Goal: Task Accomplishment & Management: Complete application form

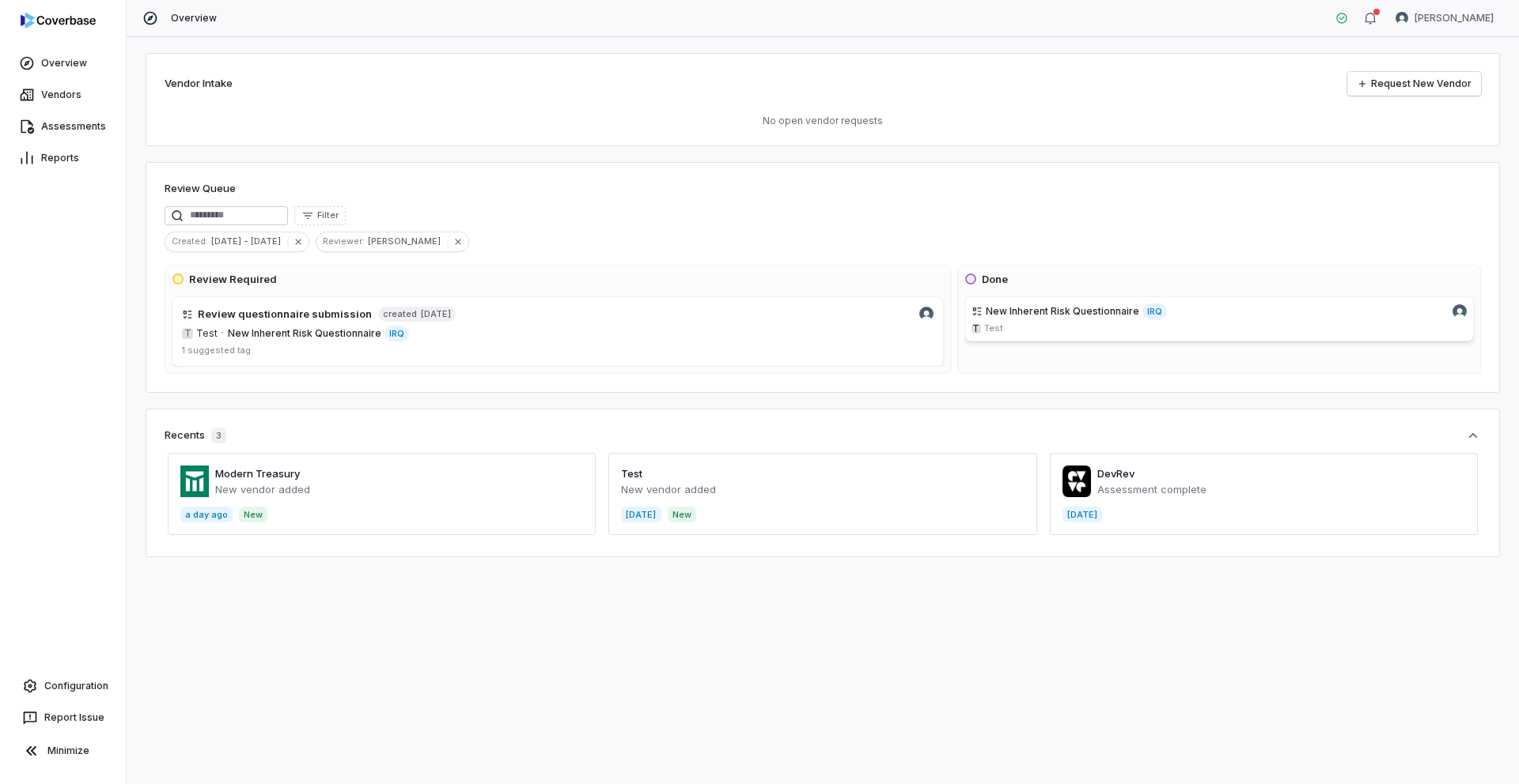
click at [259, 473] on span at bounding box center [382, 493] width 428 height 82
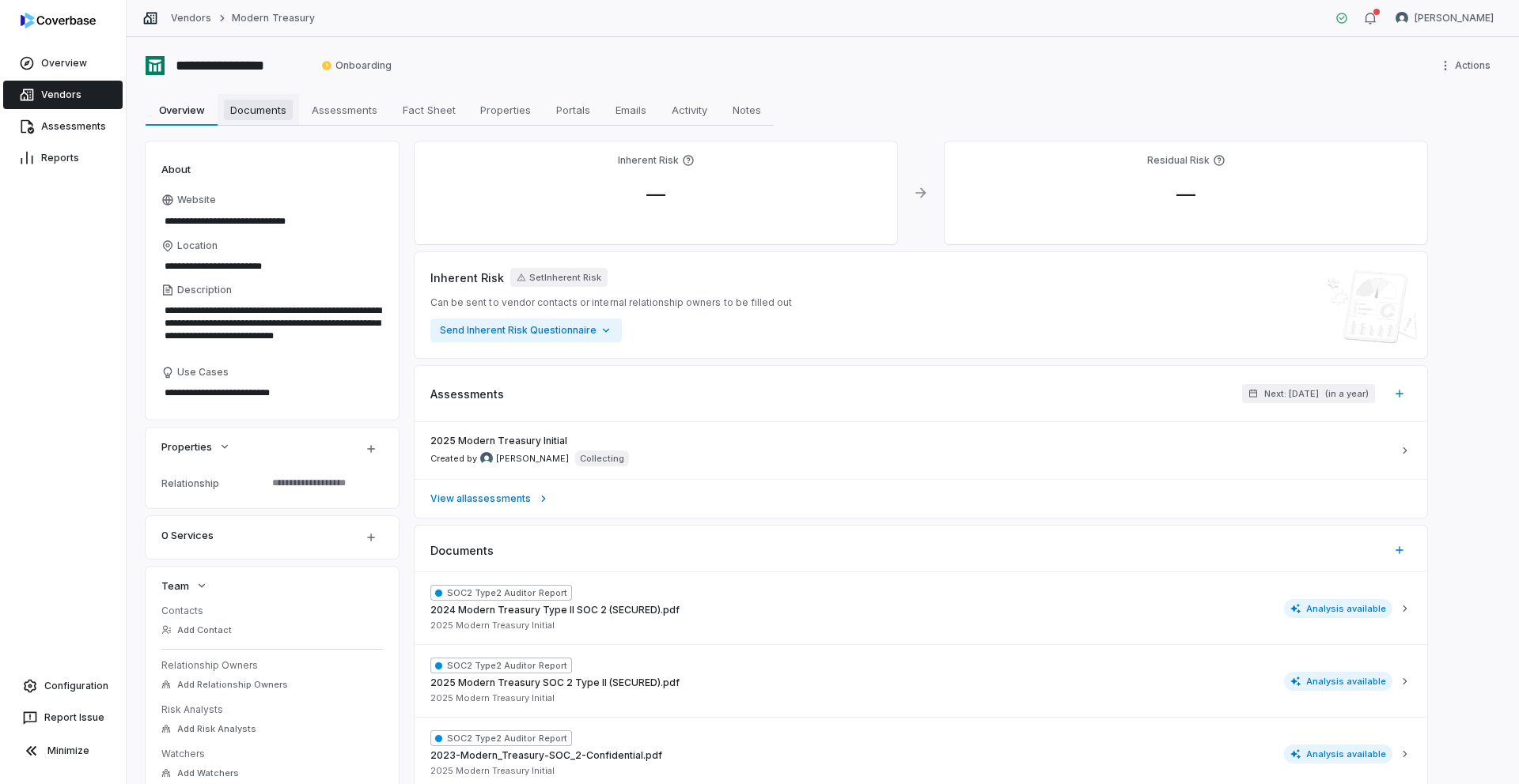
click at [279, 119] on span "Documents" at bounding box center [258, 110] width 69 height 21
type textarea "*"
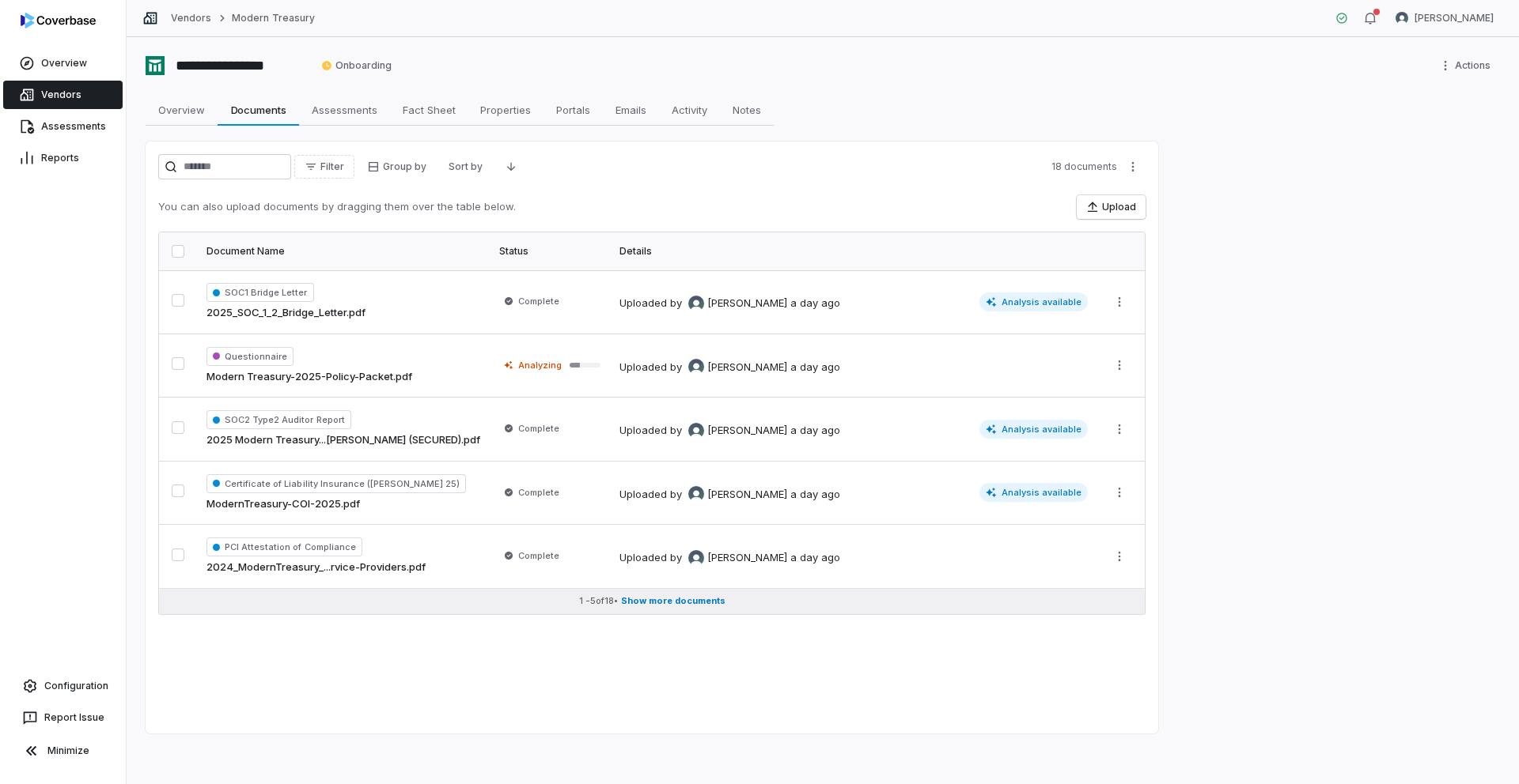
click at [685, 602] on span "Show more documents" at bounding box center [673, 601] width 105 height 12
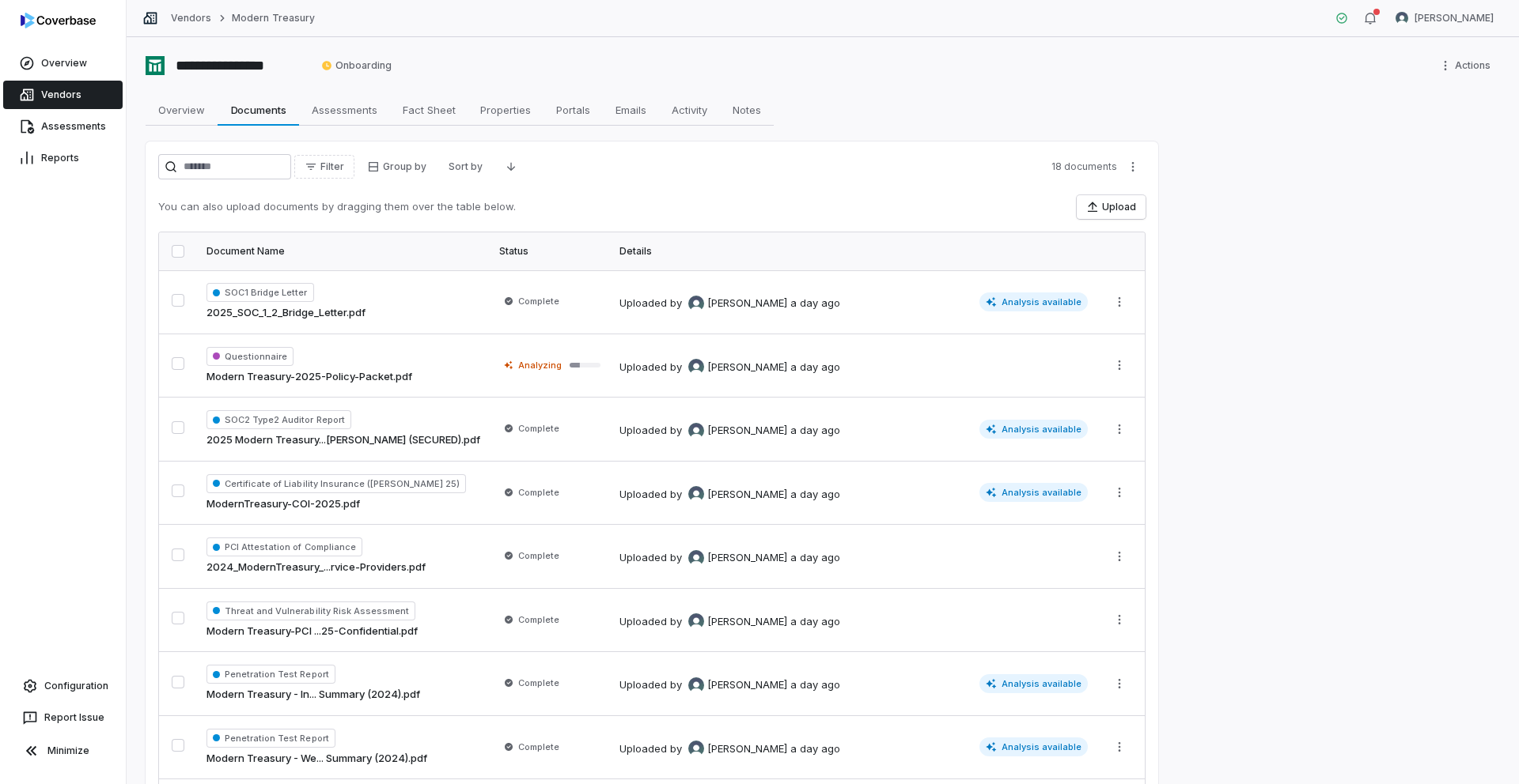
click at [59, 96] on link "Vendors" at bounding box center [62, 95] width 120 height 29
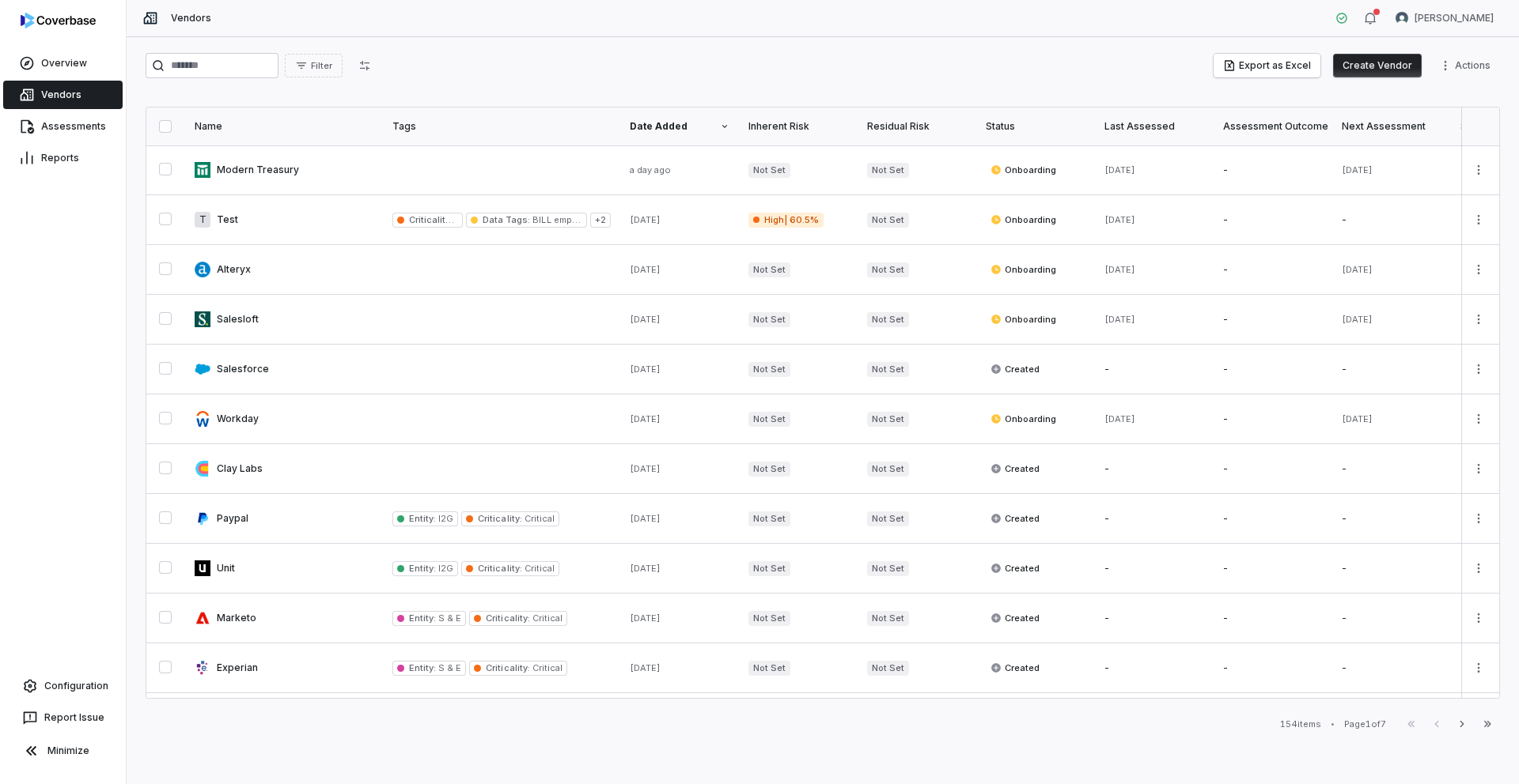
click at [1377, 65] on button "Create Vendor" at bounding box center [1378, 65] width 89 height 24
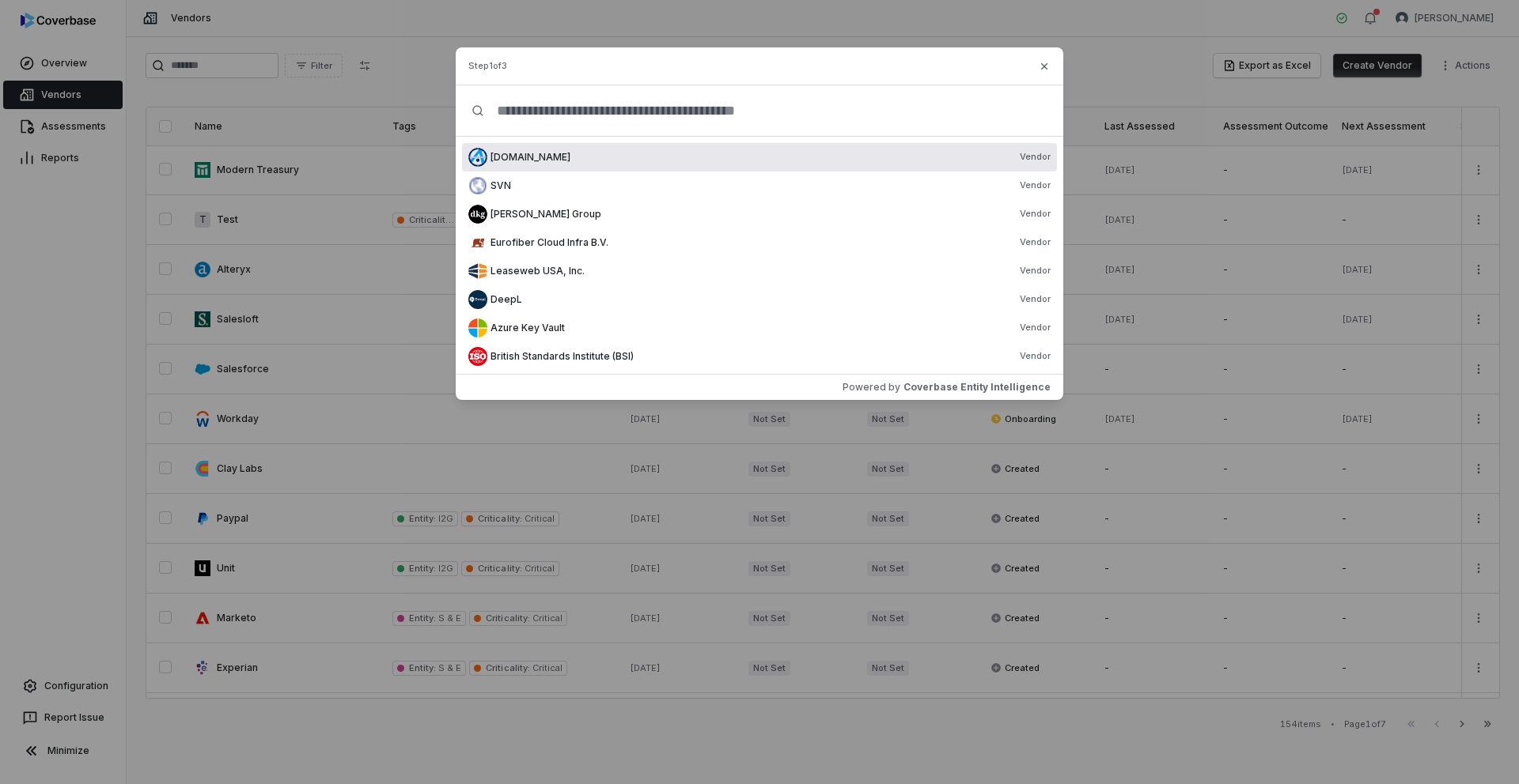
paste input "********"
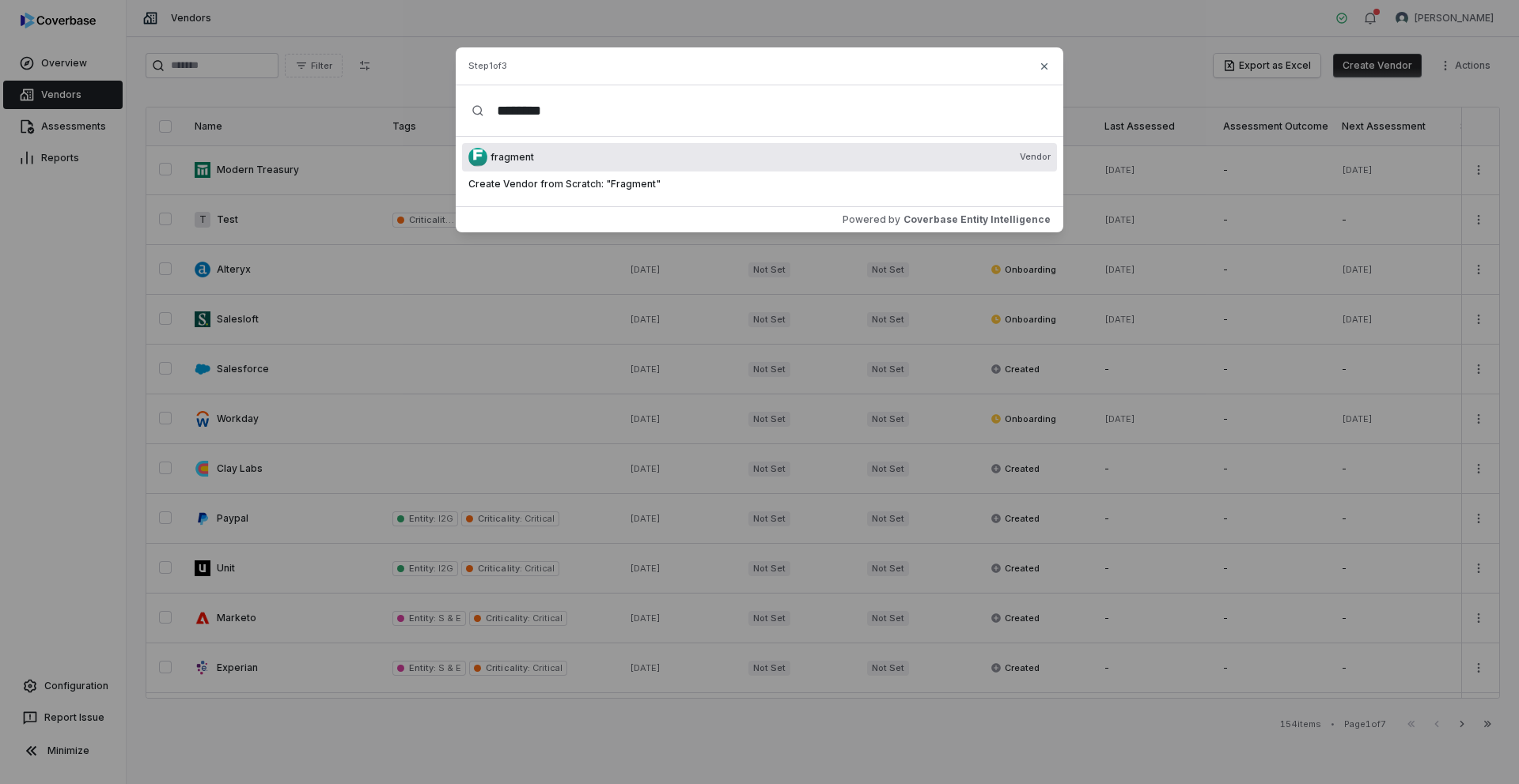
type input "********"
click at [652, 156] on div "fragment Vendor" at bounding box center [770, 157] width 560 height 13
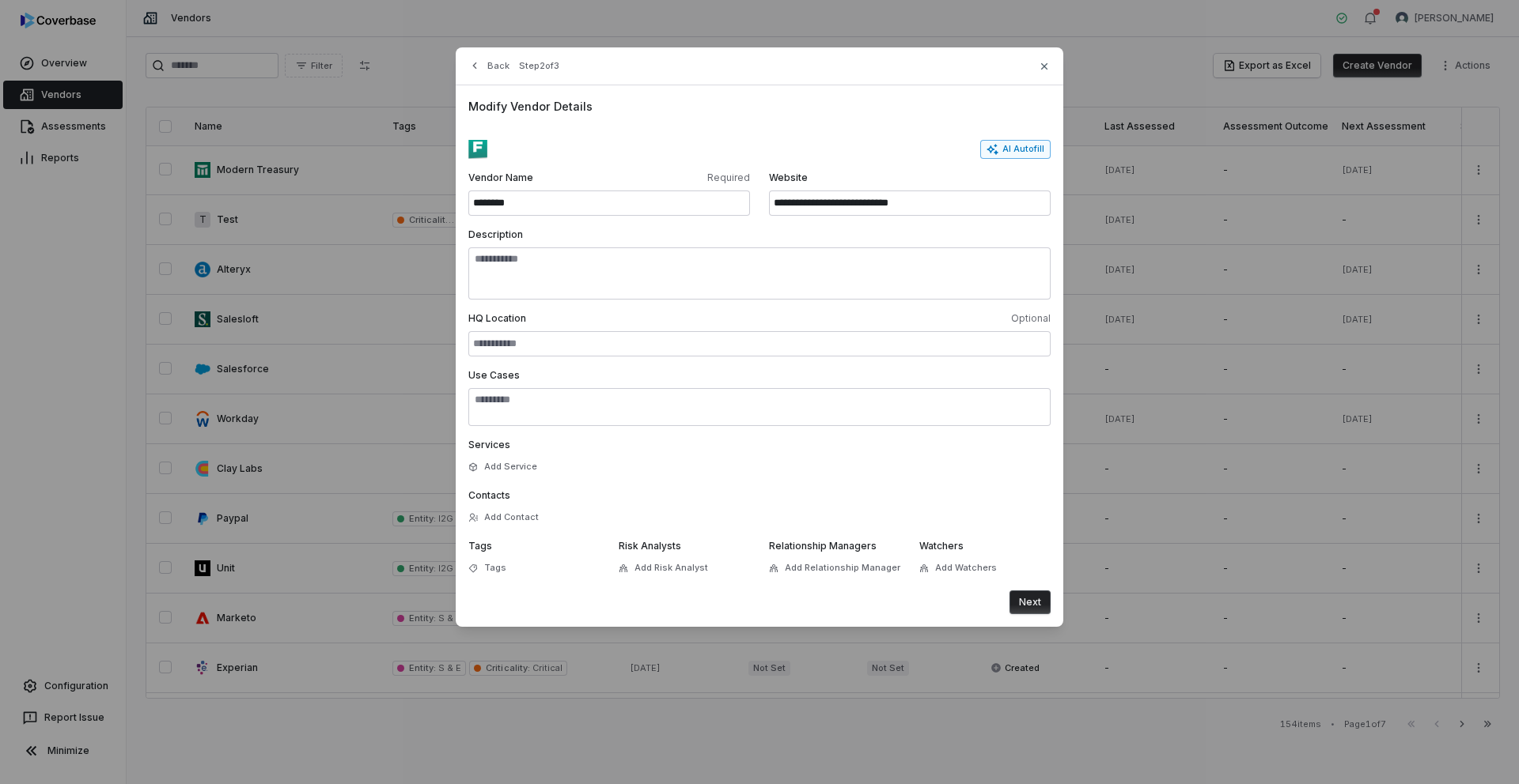
click at [1019, 150] on button "AI Autofill" at bounding box center [1015, 149] width 70 height 19
type input "**********"
type textarea "**********"
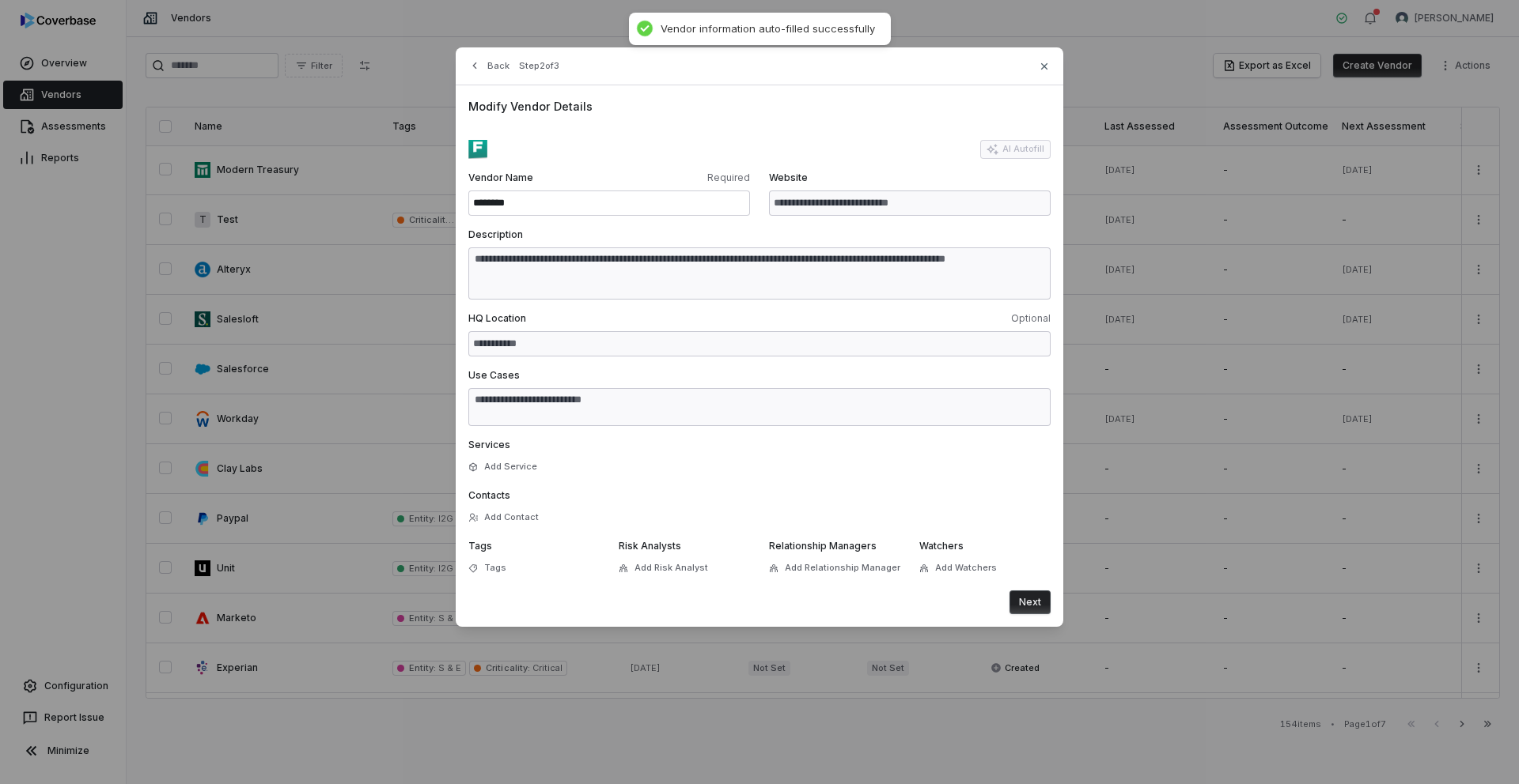
type textarea "**********"
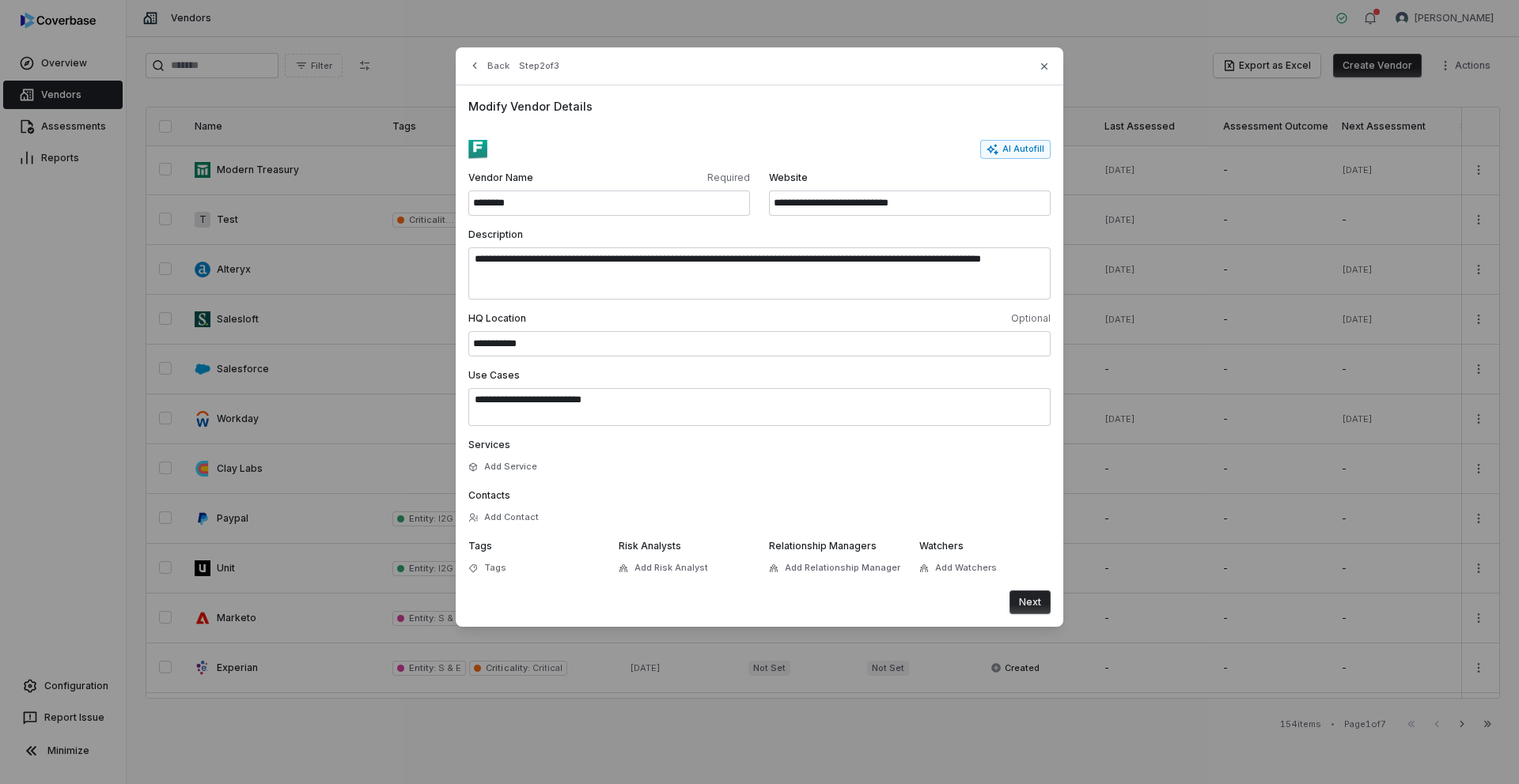
click at [1026, 594] on button "Next" at bounding box center [1029, 602] width 42 height 24
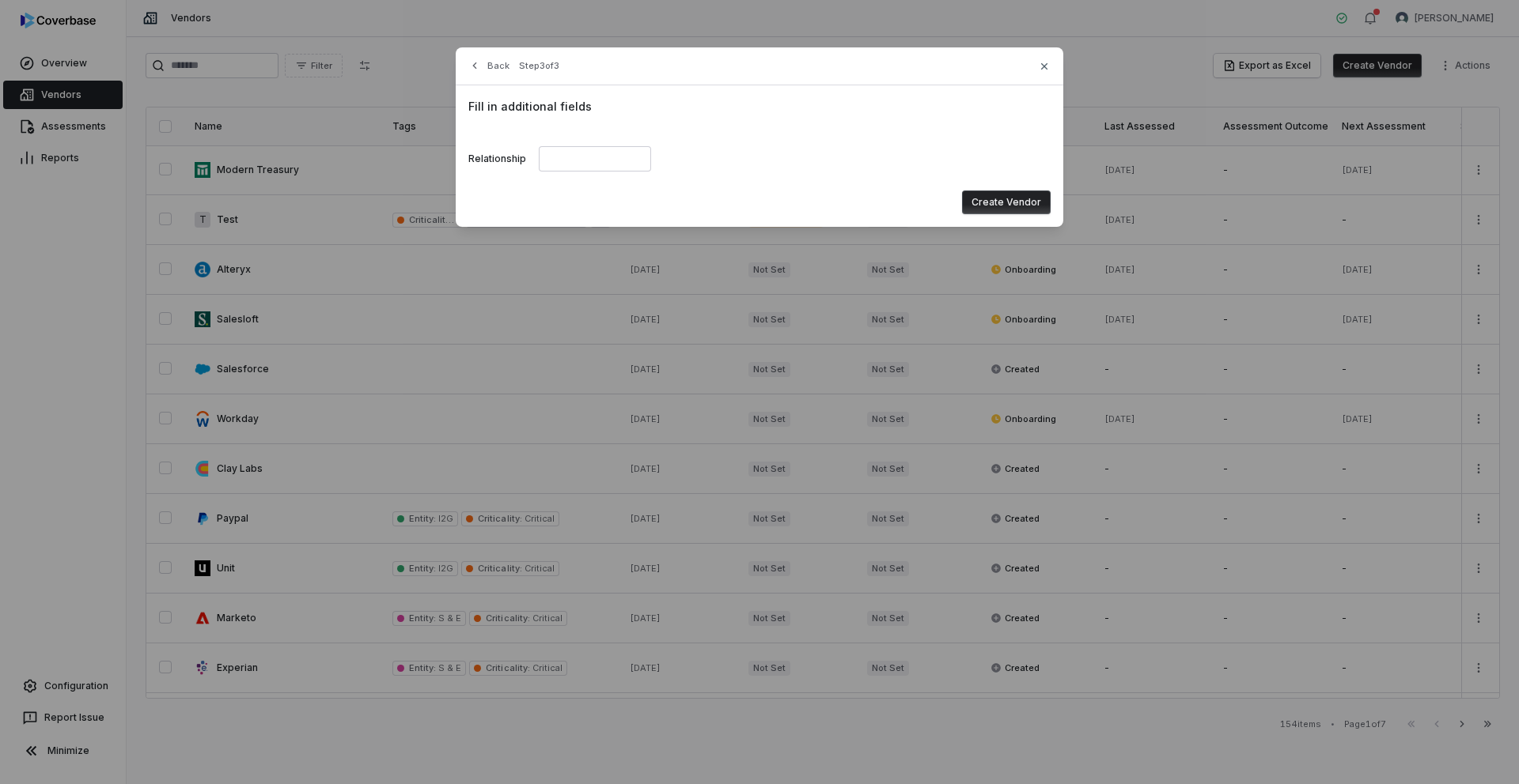
click at [1031, 205] on button "Create Vendor" at bounding box center [1006, 203] width 89 height 24
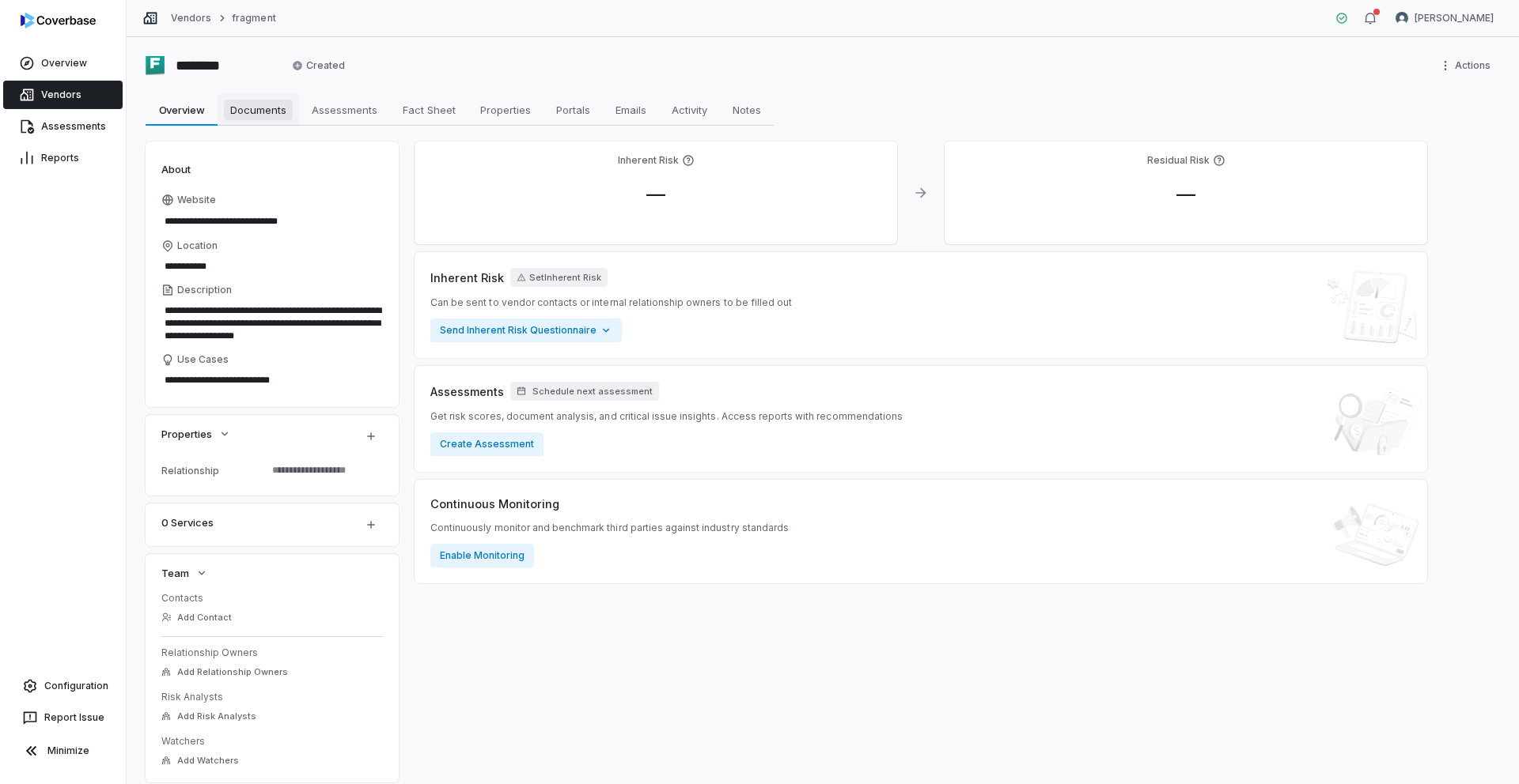
click at [249, 125] on link "Documents Documents" at bounding box center [258, 110] width 81 height 32
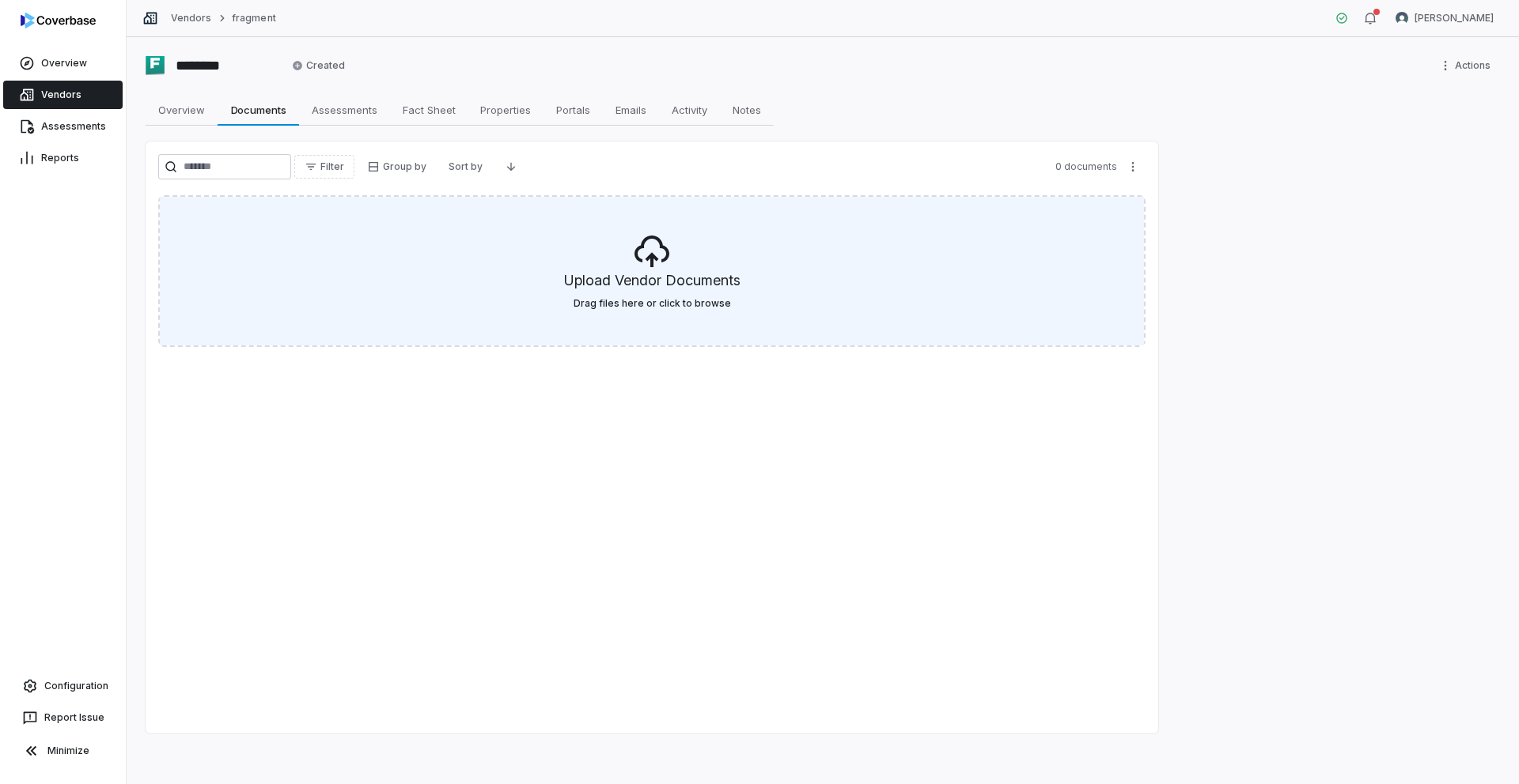
click at [650, 260] on icon at bounding box center [651, 251] width 35 height 32
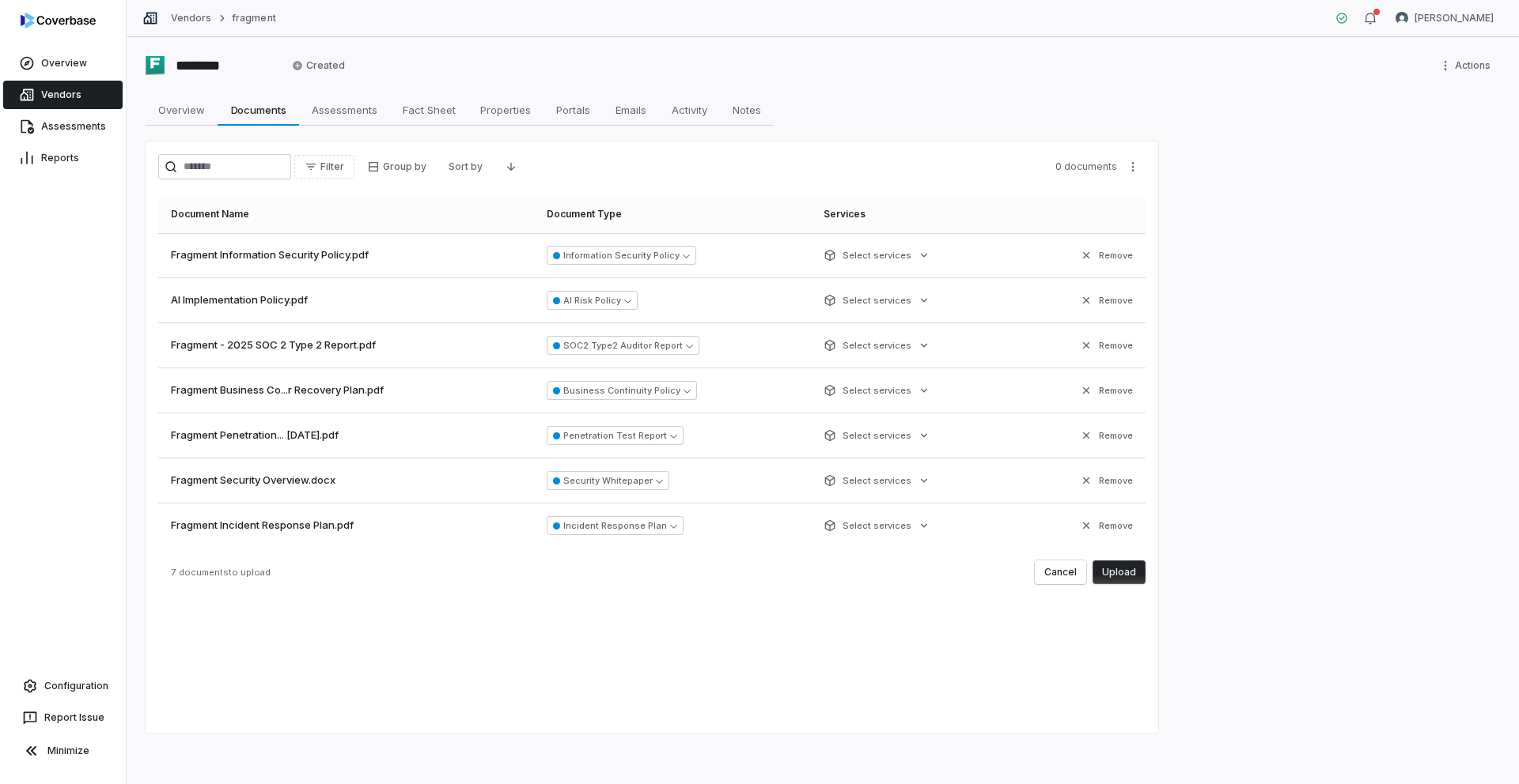
click at [1118, 573] on button "Upload" at bounding box center [1118, 572] width 53 height 24
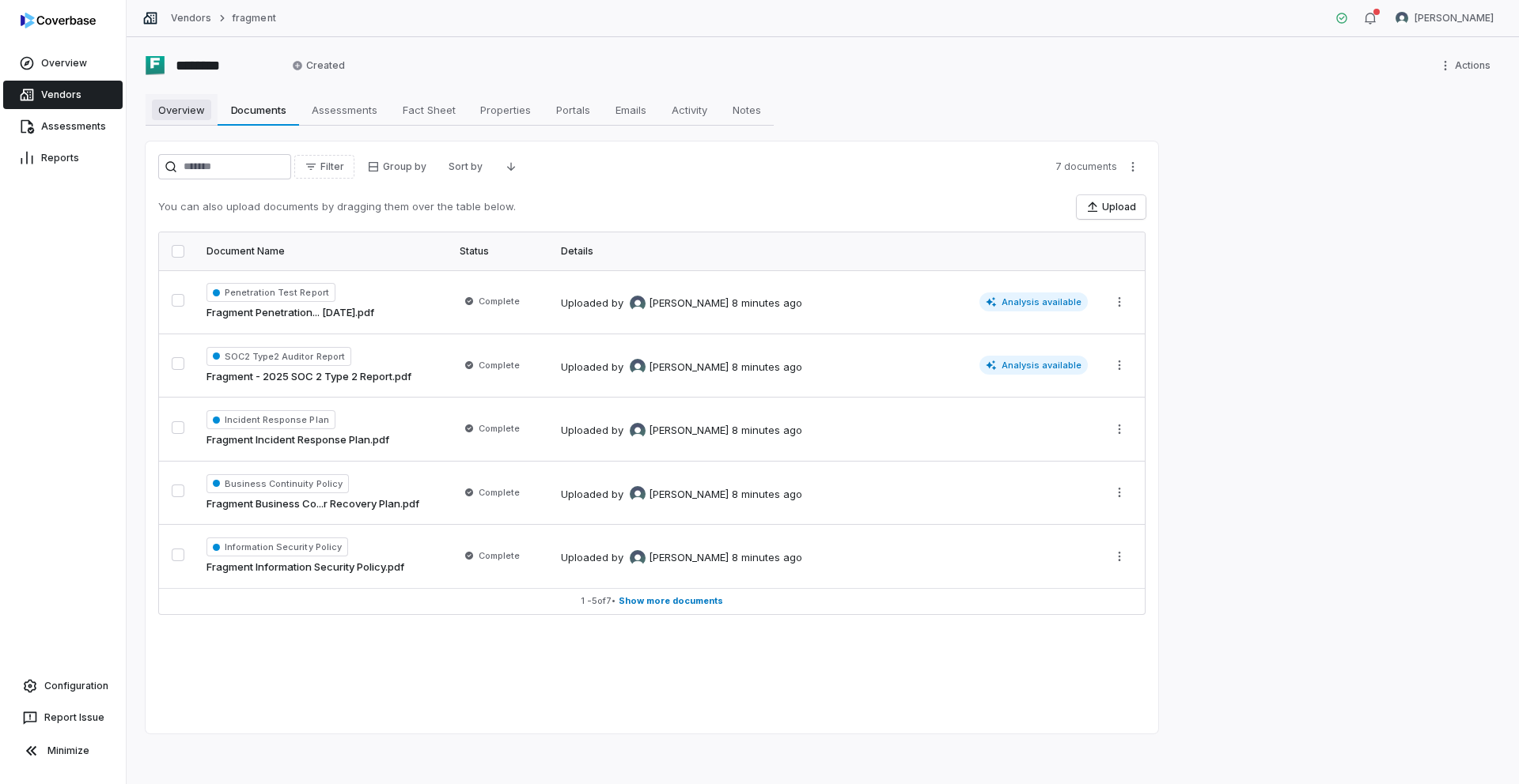
click at [184, 117] on span "Overview" at bounding box center [182, 110] width 59 height 21
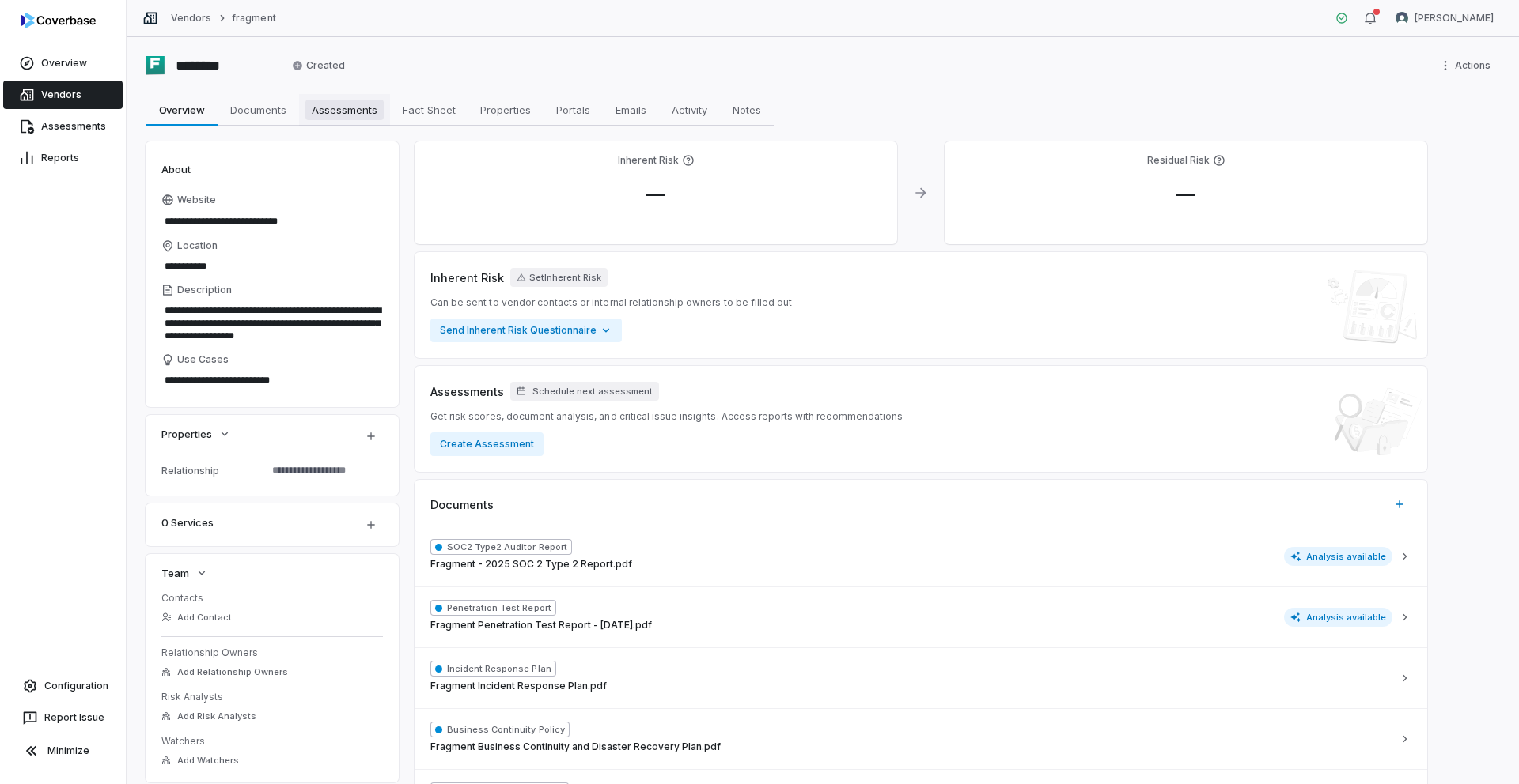
click at [372, 120] on span "Assessments" at bounding box center [344, 110] width 78 height 21
type textarea "*"
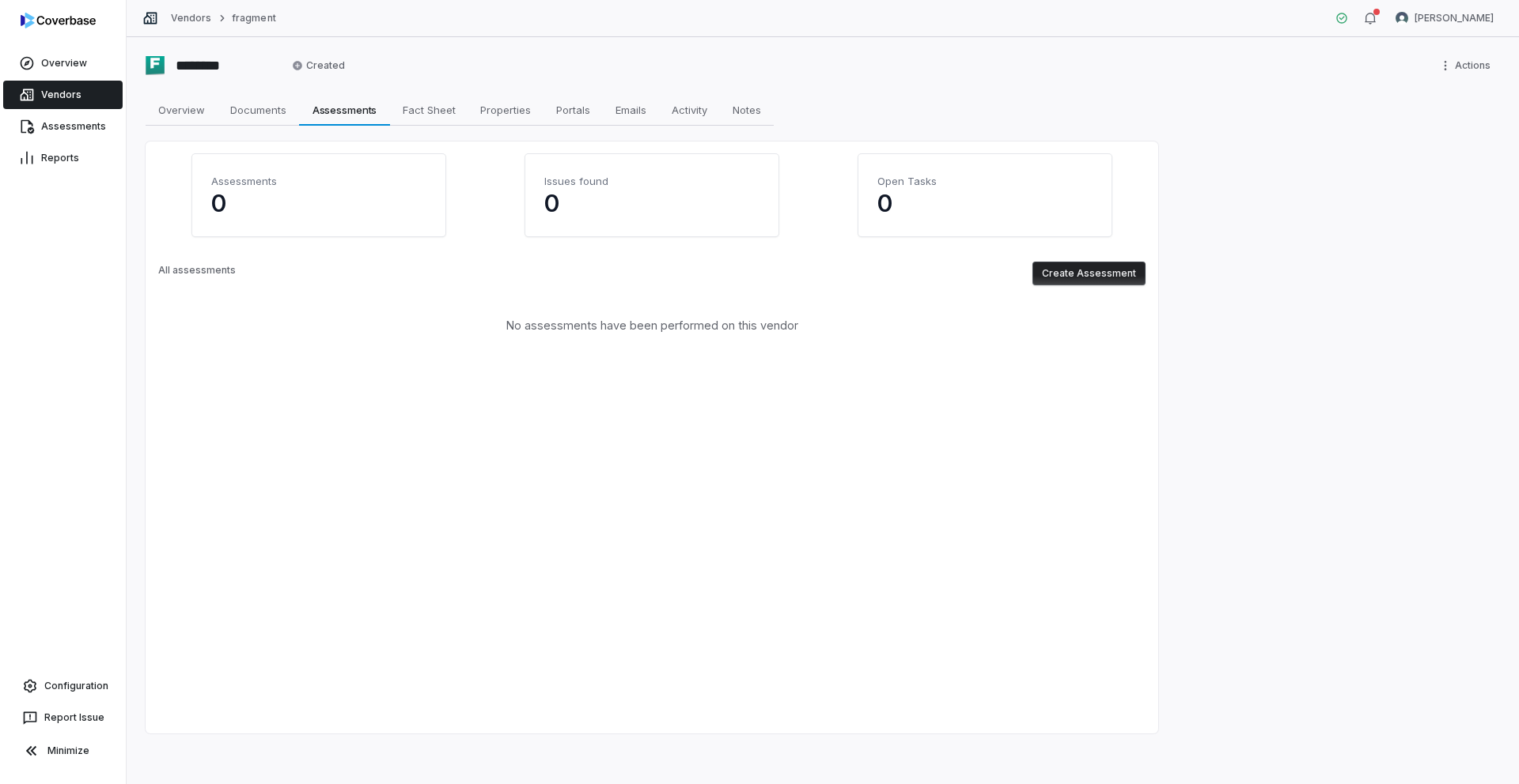
click at [1088, 281] on button "Create Assessment" at bounding box center [1089, 274] width 113 height 24
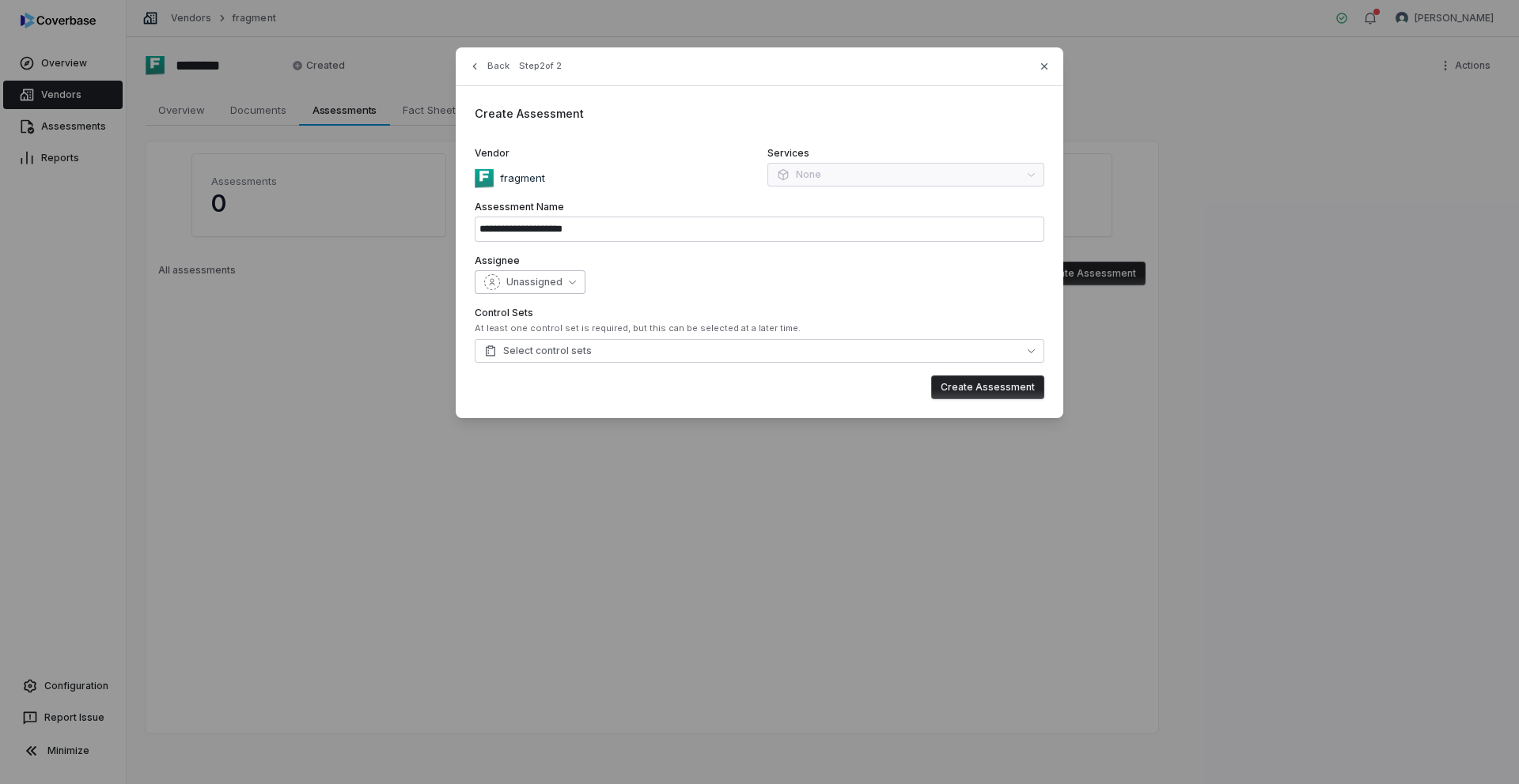
click at [548, 276] on span "Unassigned" at bounding box center [534, 282] width 56 height 13
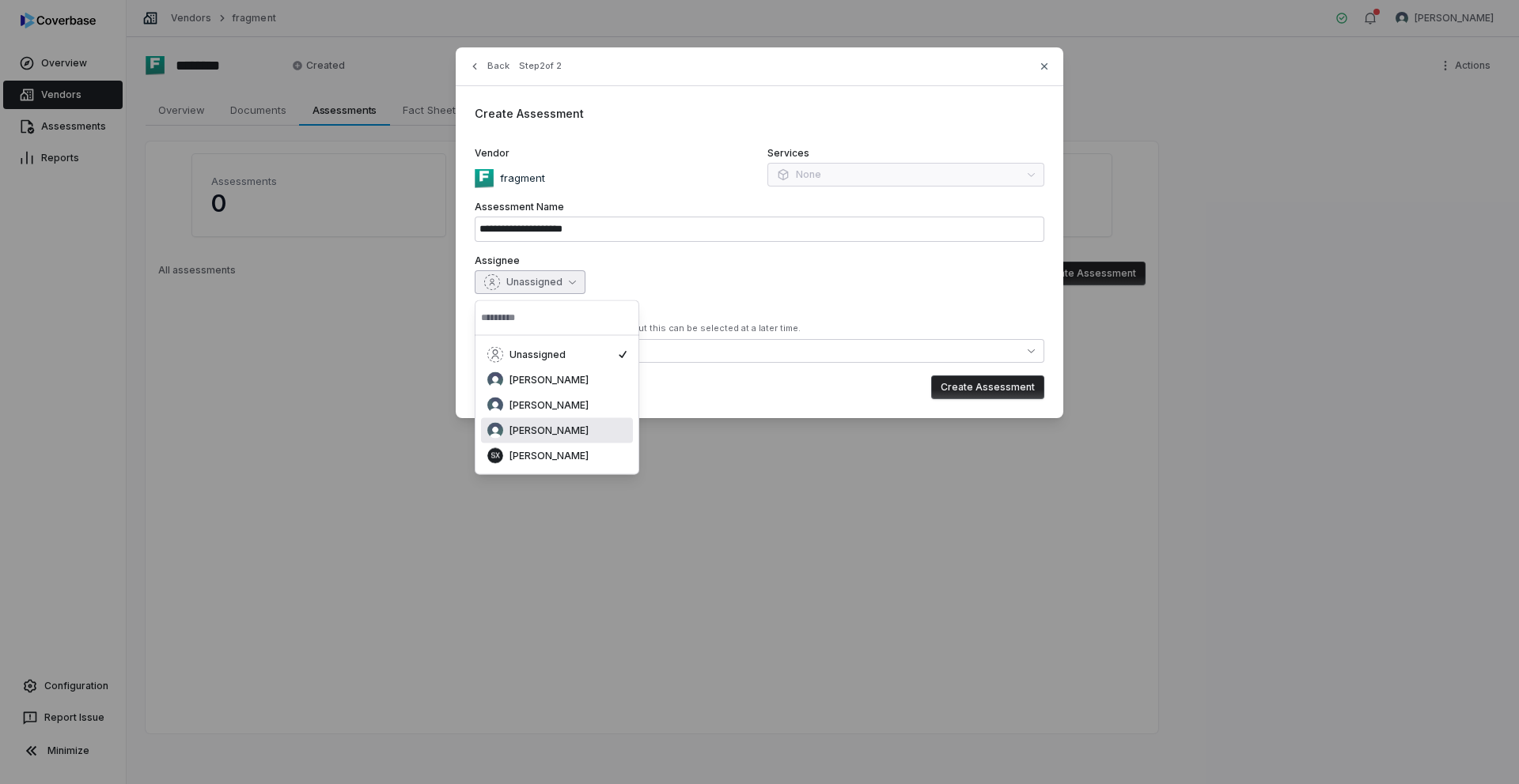
click at [553, 427] on span "[PERSON_NAME]" at bounding box center [549, 430] width 79 height 13
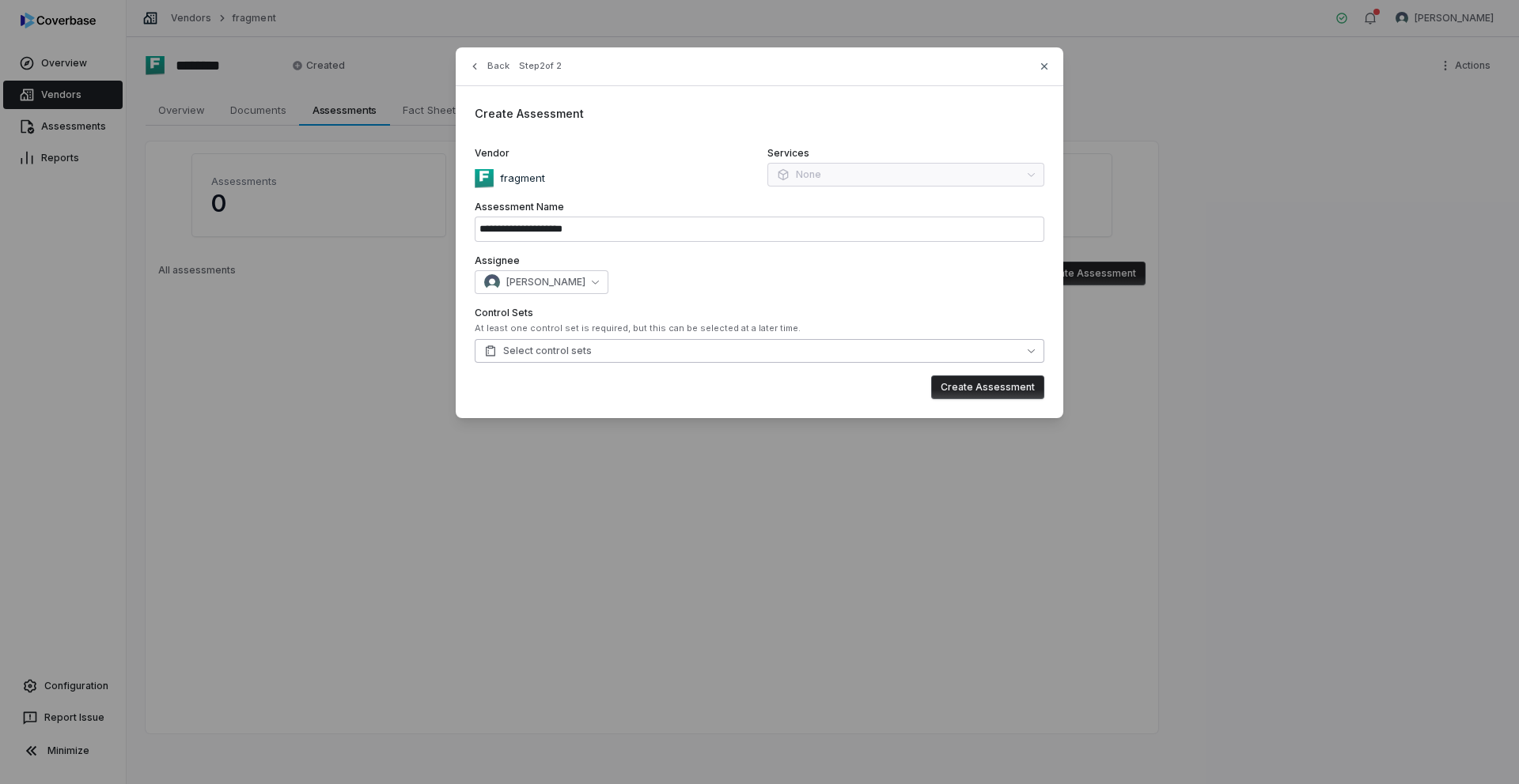
click at [581, 347] on span "Select control sets" at bounding box center [537, 351] width 108 height 13
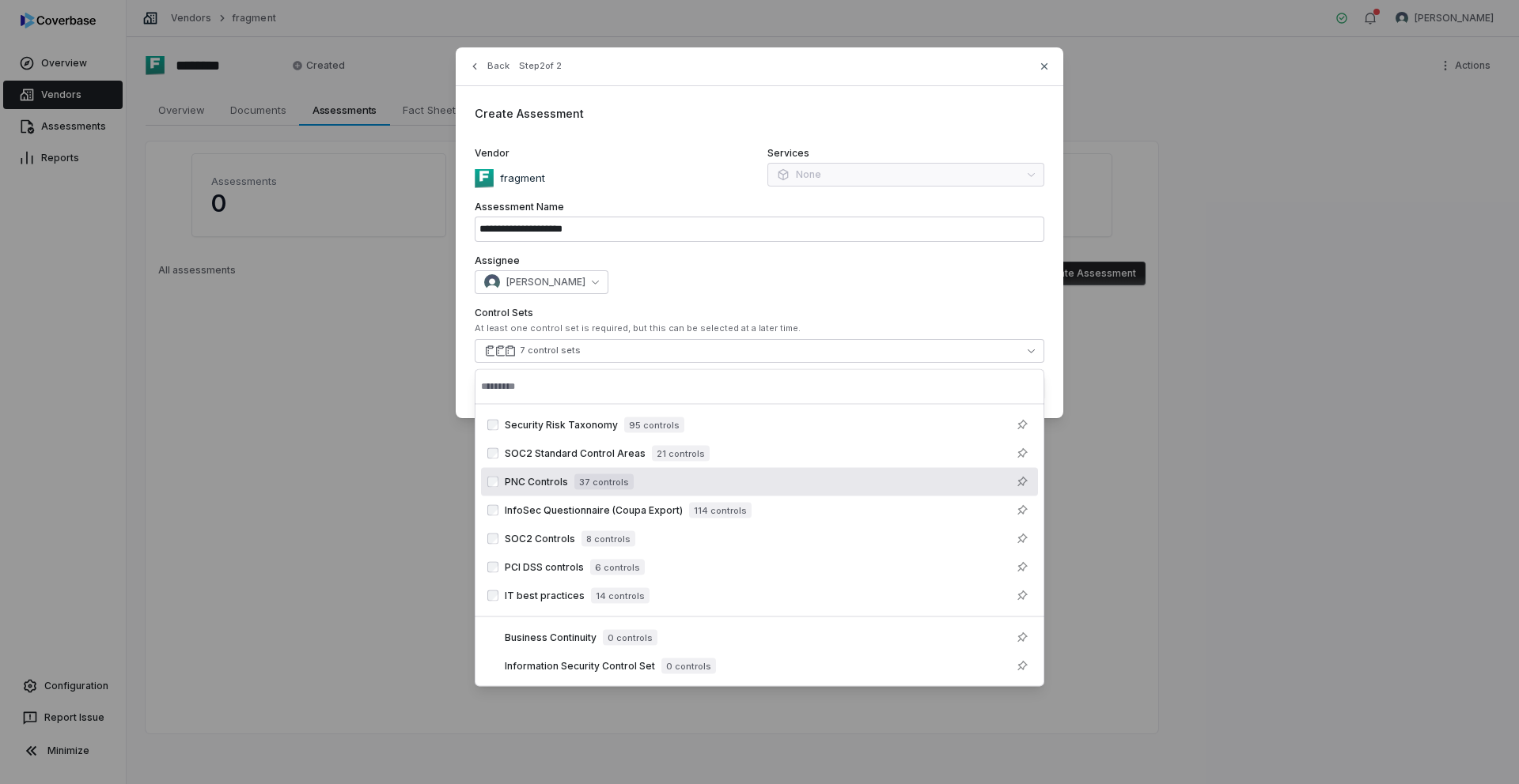
click at [940, 265] on label "Assignee" at bounding box center [760, 261] width 570 height 13
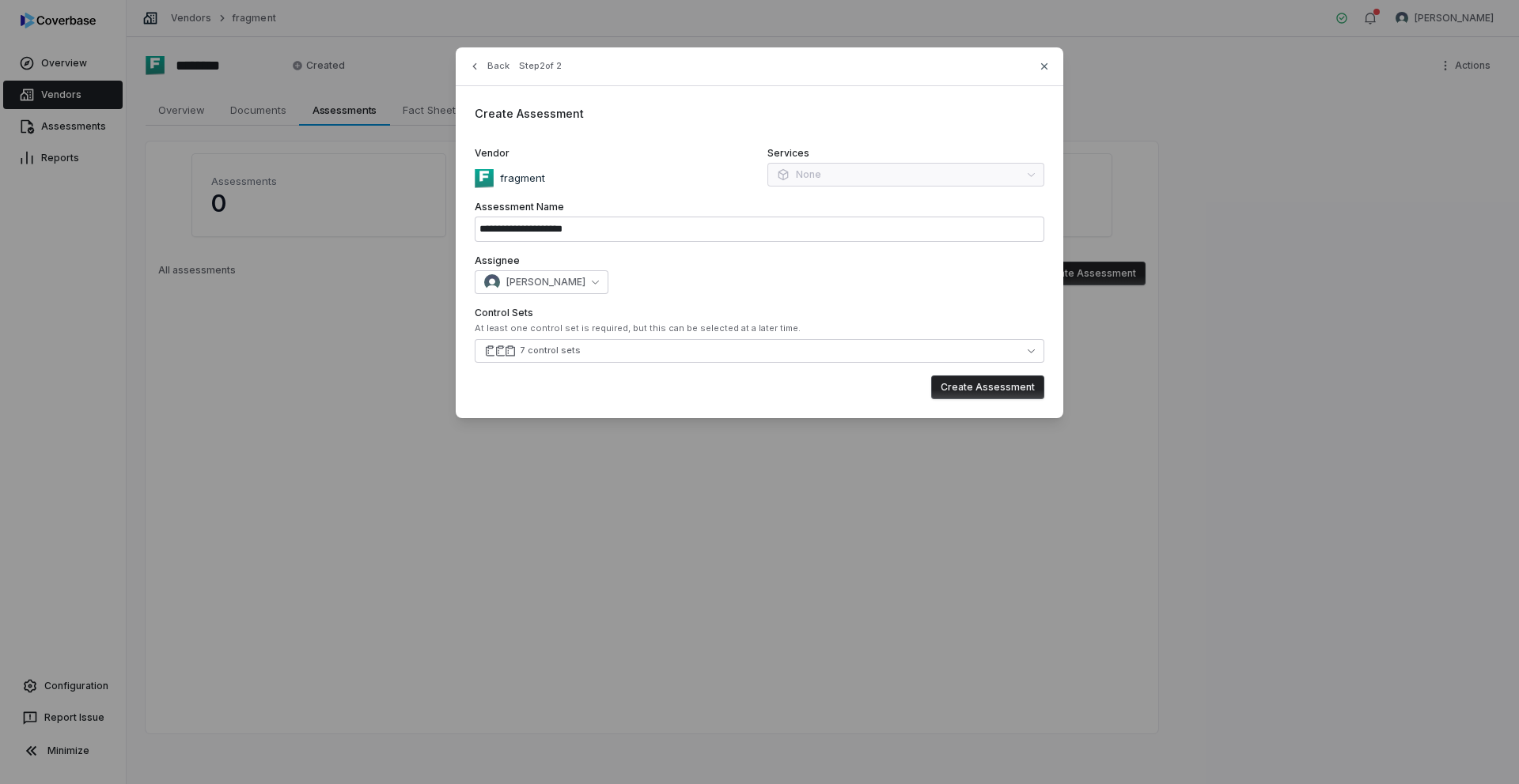
click at [995, 388] on button "Create Assessment" at bounding box center [987, 388] width 113 height 24
type input "**********"
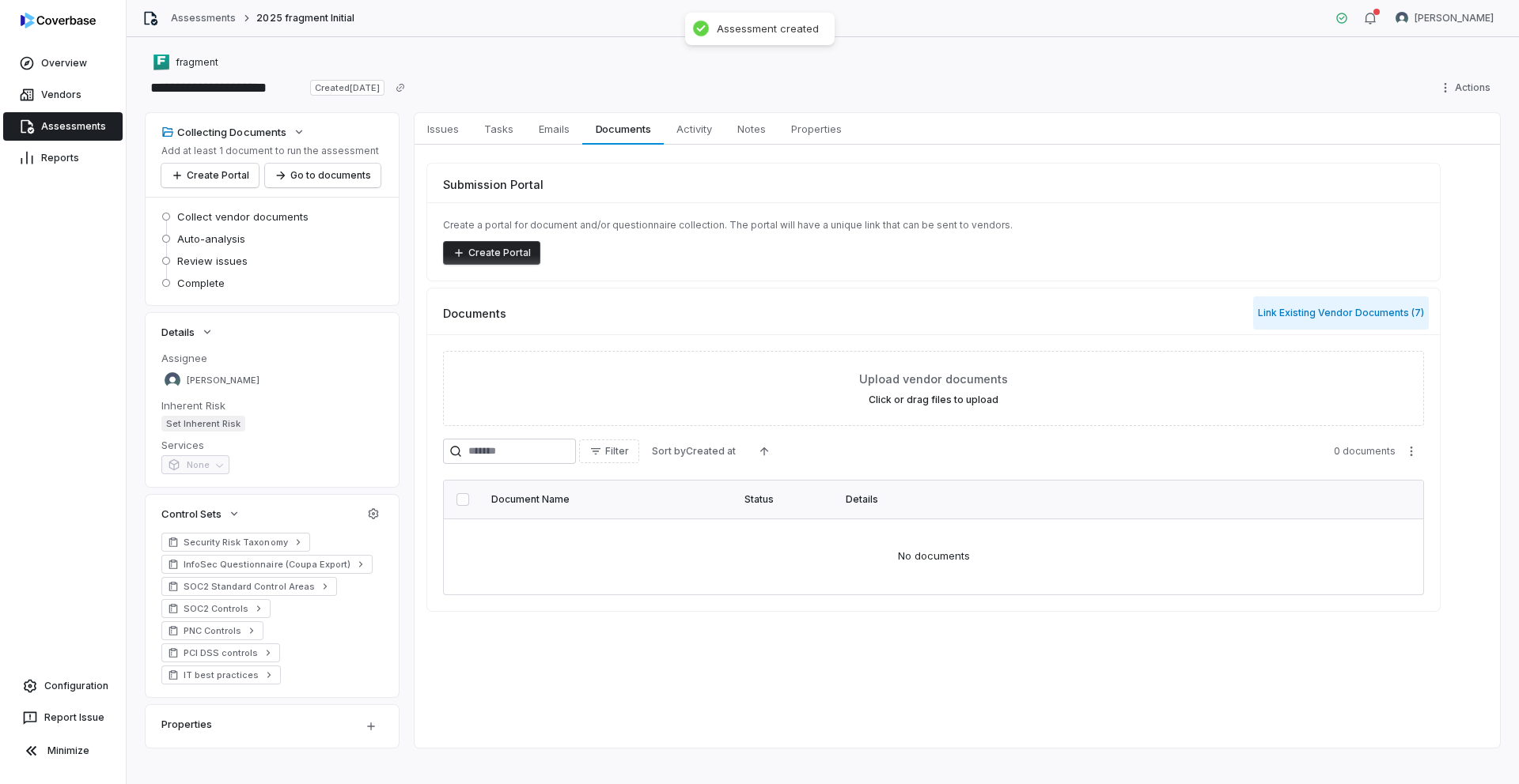
click at [1384, 311] on button "Link Existing Vendor Documents ( 7 )" at bounding box center [1341, 313] width 176 height 34
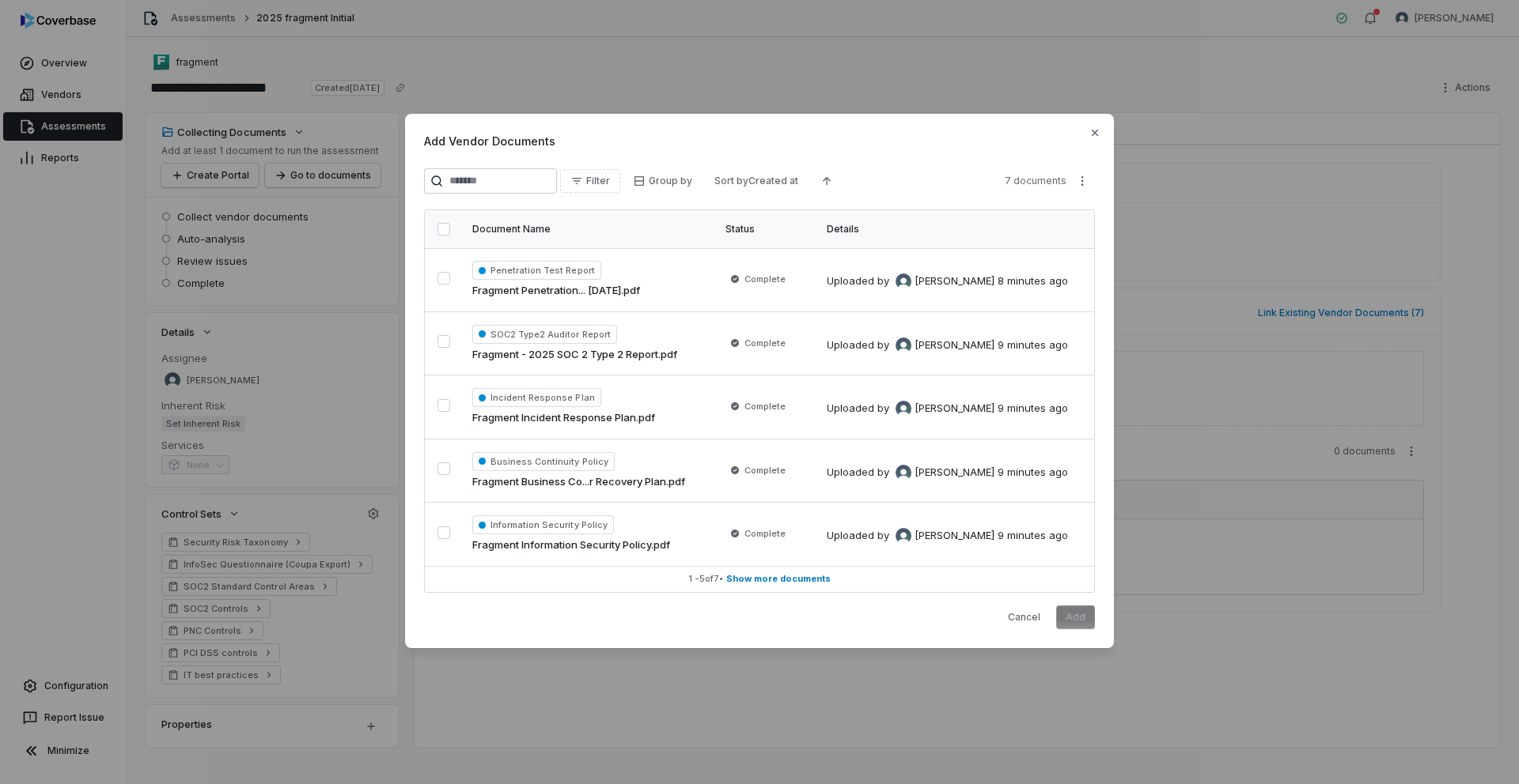
click at [442, 231] on button "button" at bounding box center [443, 229] width 13 height 13
click at [1077, 622] on button "Add" at bounding box center [1075, 618] width 39 height 24
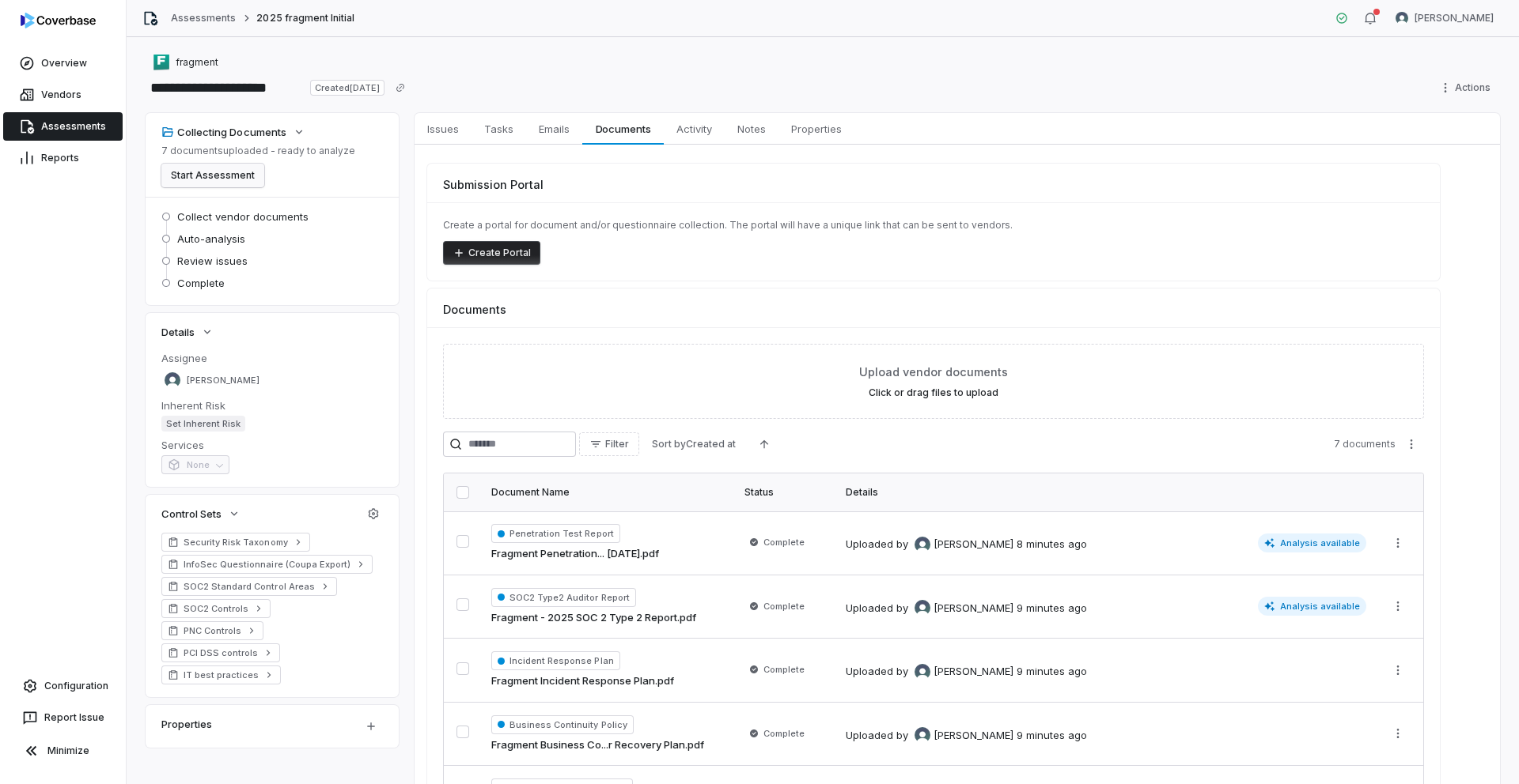
click at [201, 174] on button "Start Assessment" at bounding box center [213, 176] width 103 height 24
click at [49, 121] on link "Assessments" at bounding box center [62, 127] width 120 height 29
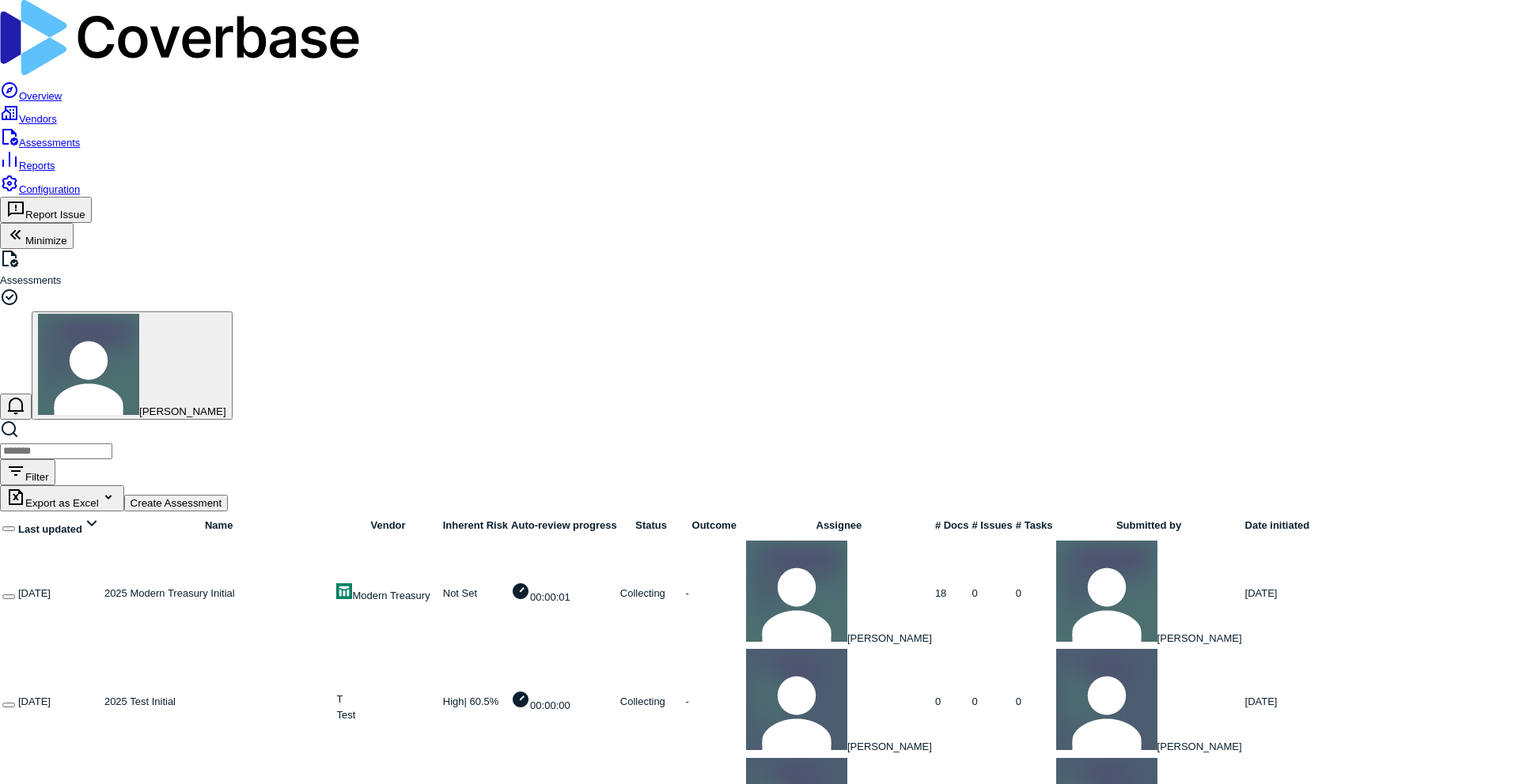
click at [105, 587] on link at bounding box center [105, 593] width 0 height 12
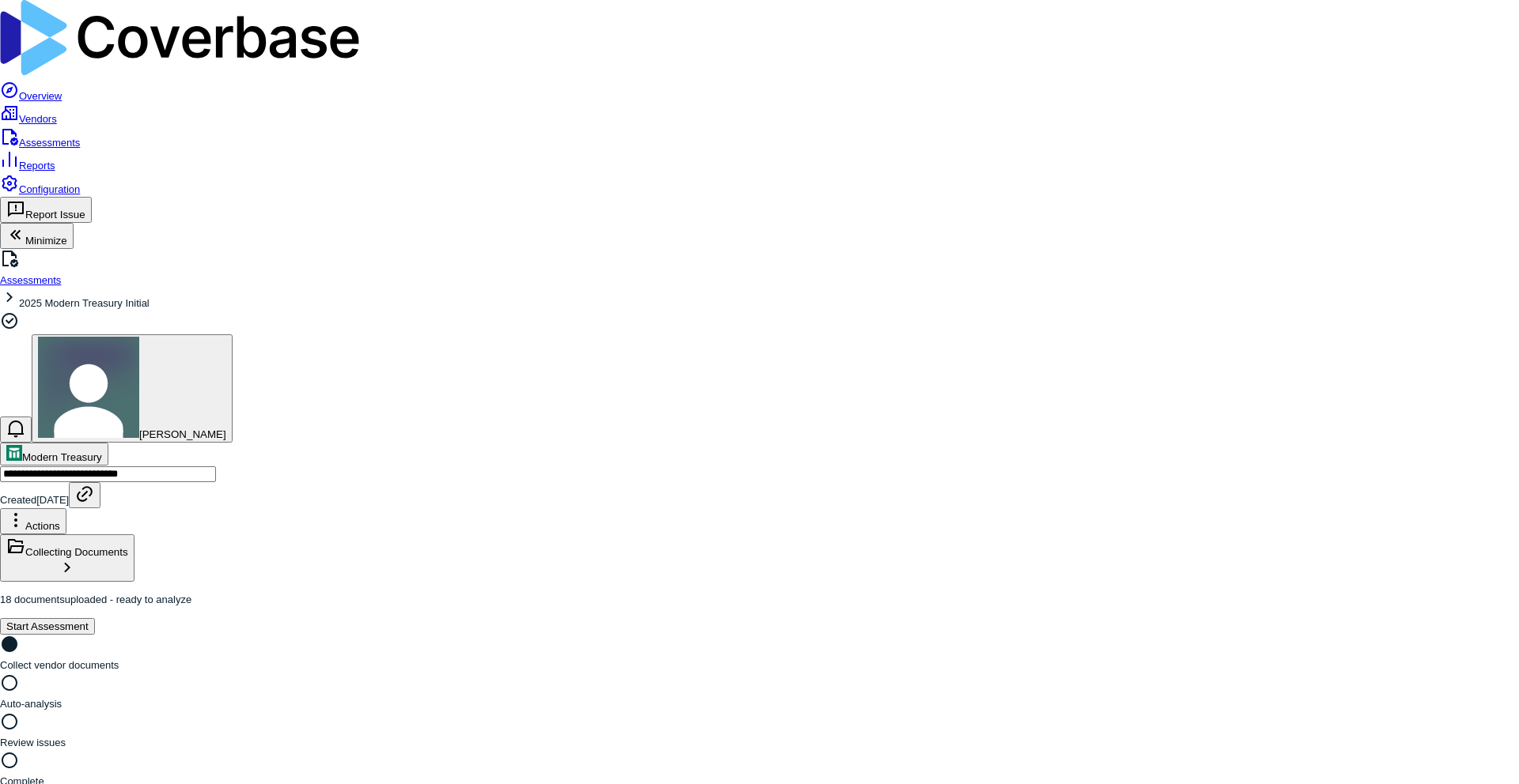
scroll to position [153, 0]
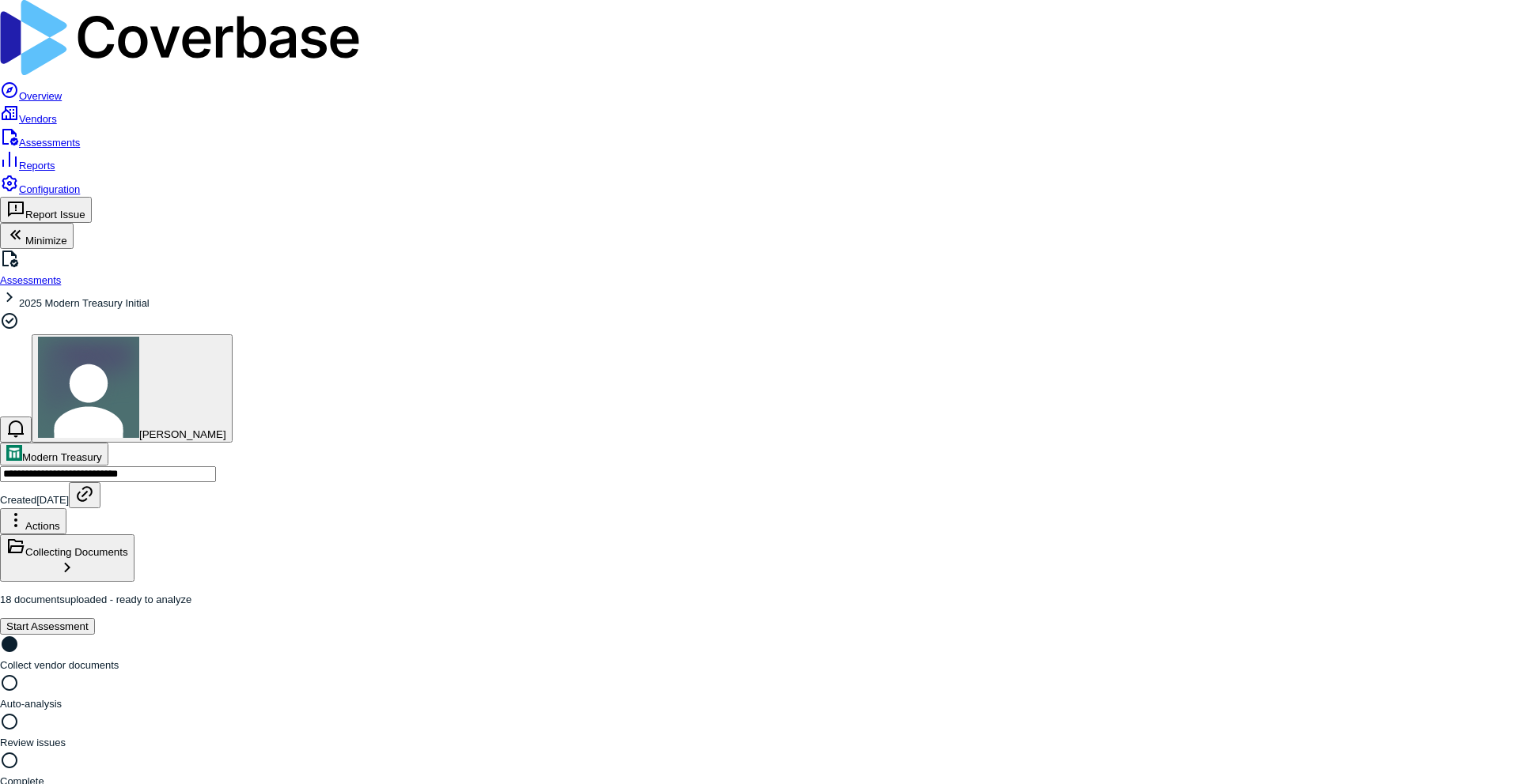
click at [95, 618] on button "Start Assessment" at bounding box center [47, 626] width 95 height 17
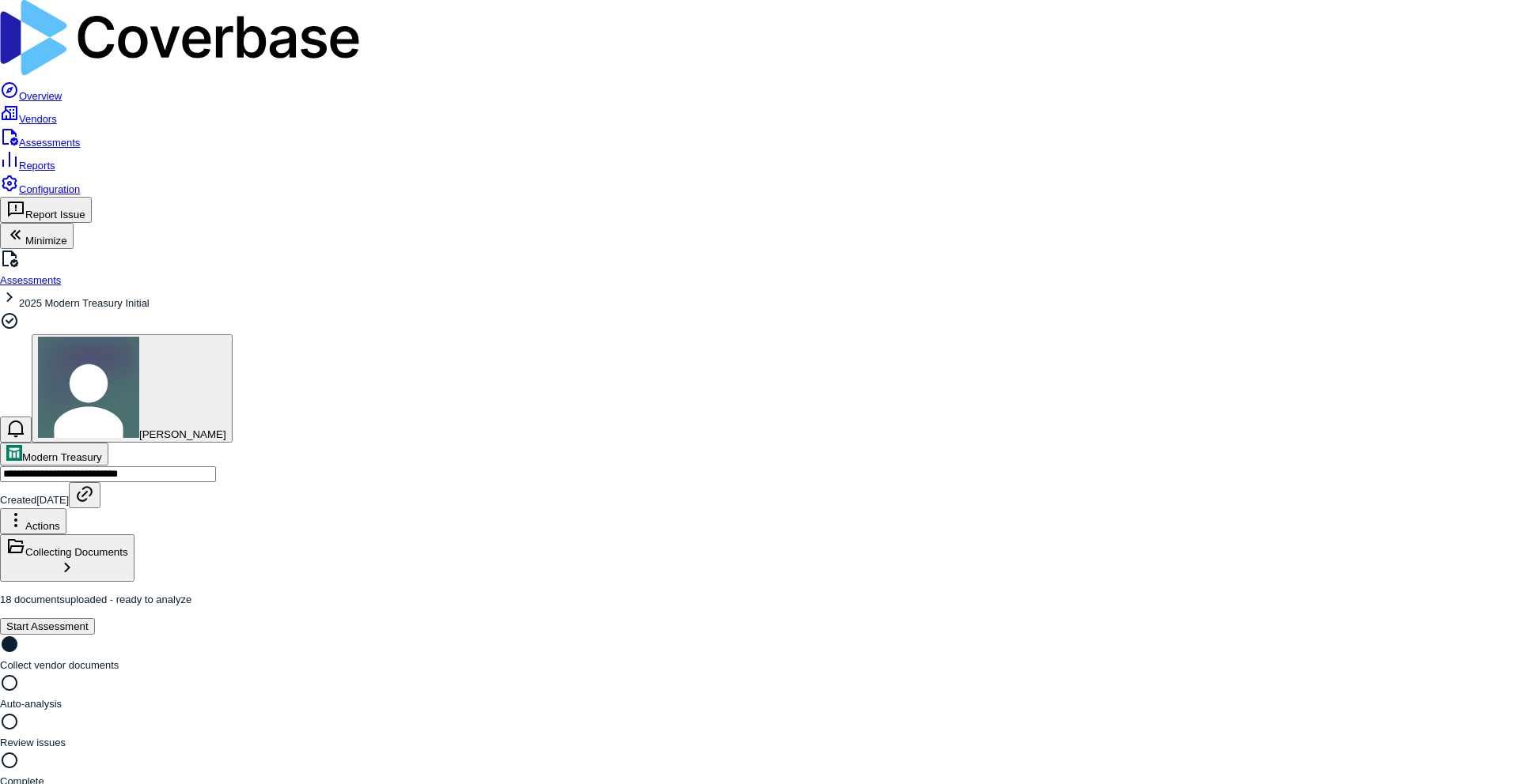
click at [63, 136] on link "Assessments" at bounding box center [40, 142] width 80 height 12
